Goal: Use online tool/utility: Utilize a website feature to perform a specific function

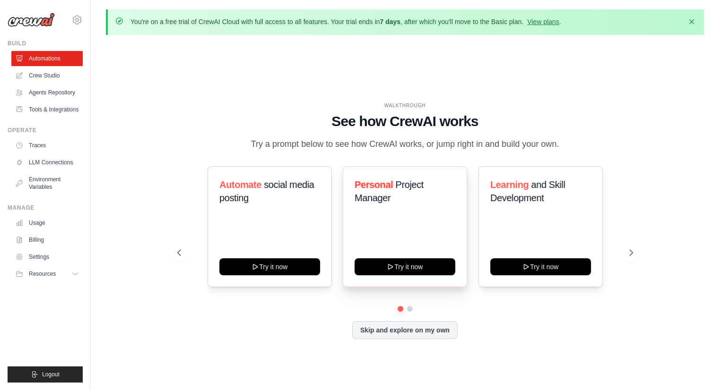
scroll to position [32, 0]
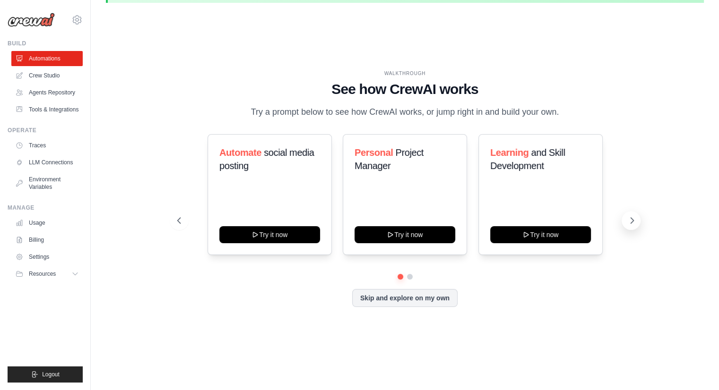
click at [630, 230] on button at bounding box center [630, 220] width 19 height 19
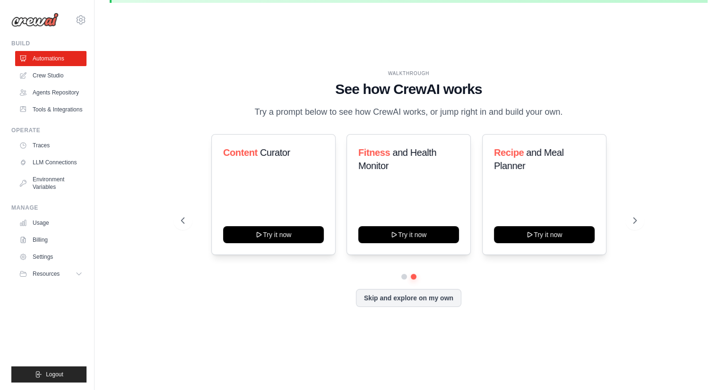
scroll to position [0, 0]
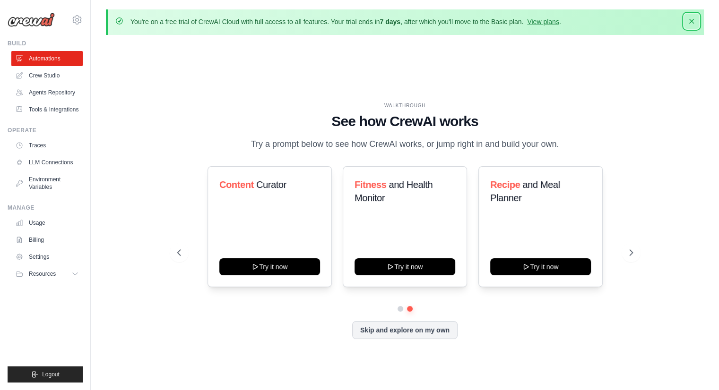
click at [693, 24] on icon "button" at bounding box center [691, 21] width 9 height 9
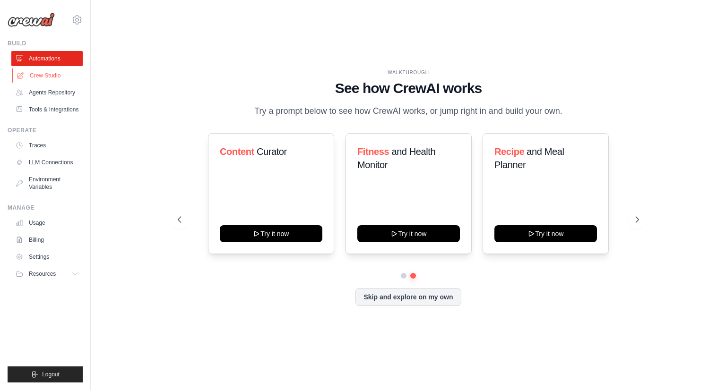
click at [64, 80] on link "Crew Studio" at bounding box center [47, 75] width 71 height 15
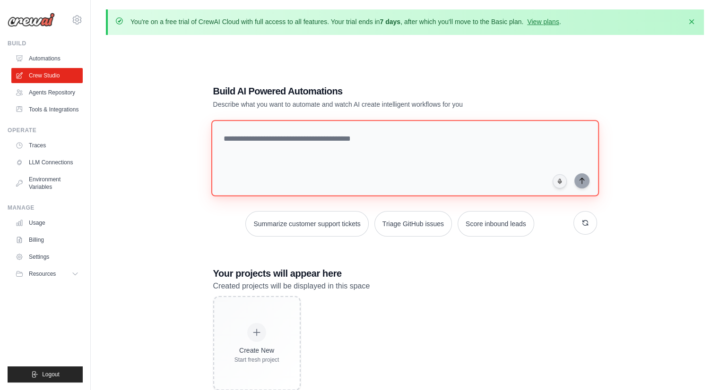
click at [268, 152] on textarea at bounding box center [404, 158] width 387 height 77
